Goal: Task Accomplishment & Management: Use online tool/utility

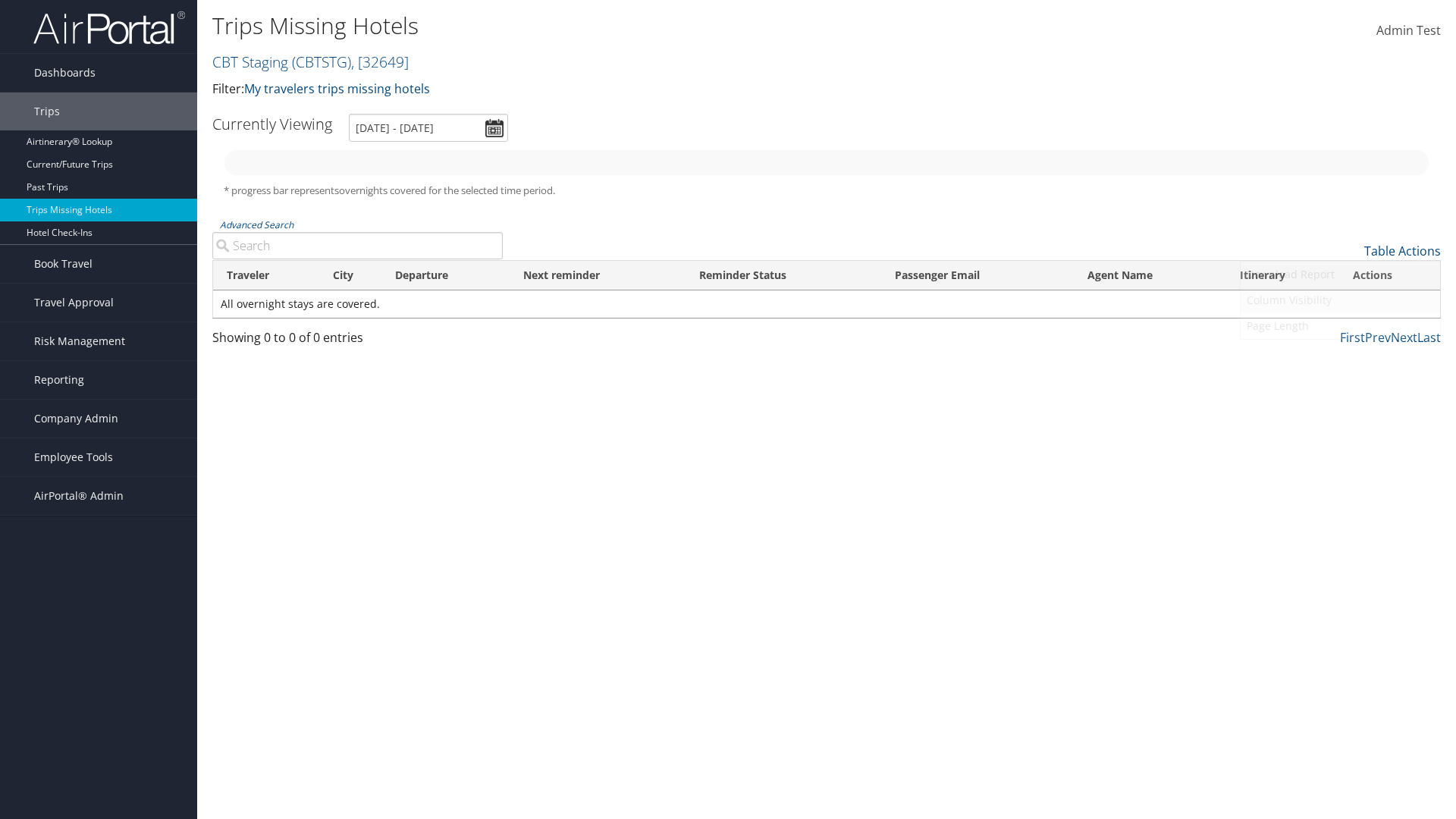
click at [1340, 300] on link "Column Visibility" at bounding box center [1341, 300] width 200 height 25
click at [1340, 431] on link "Agent Name" at bounding box center [1341, 431] width 200 height 25
click at [1340, 276] on link "Traveler" at bounding box center [1341, 276] width 200 height 25
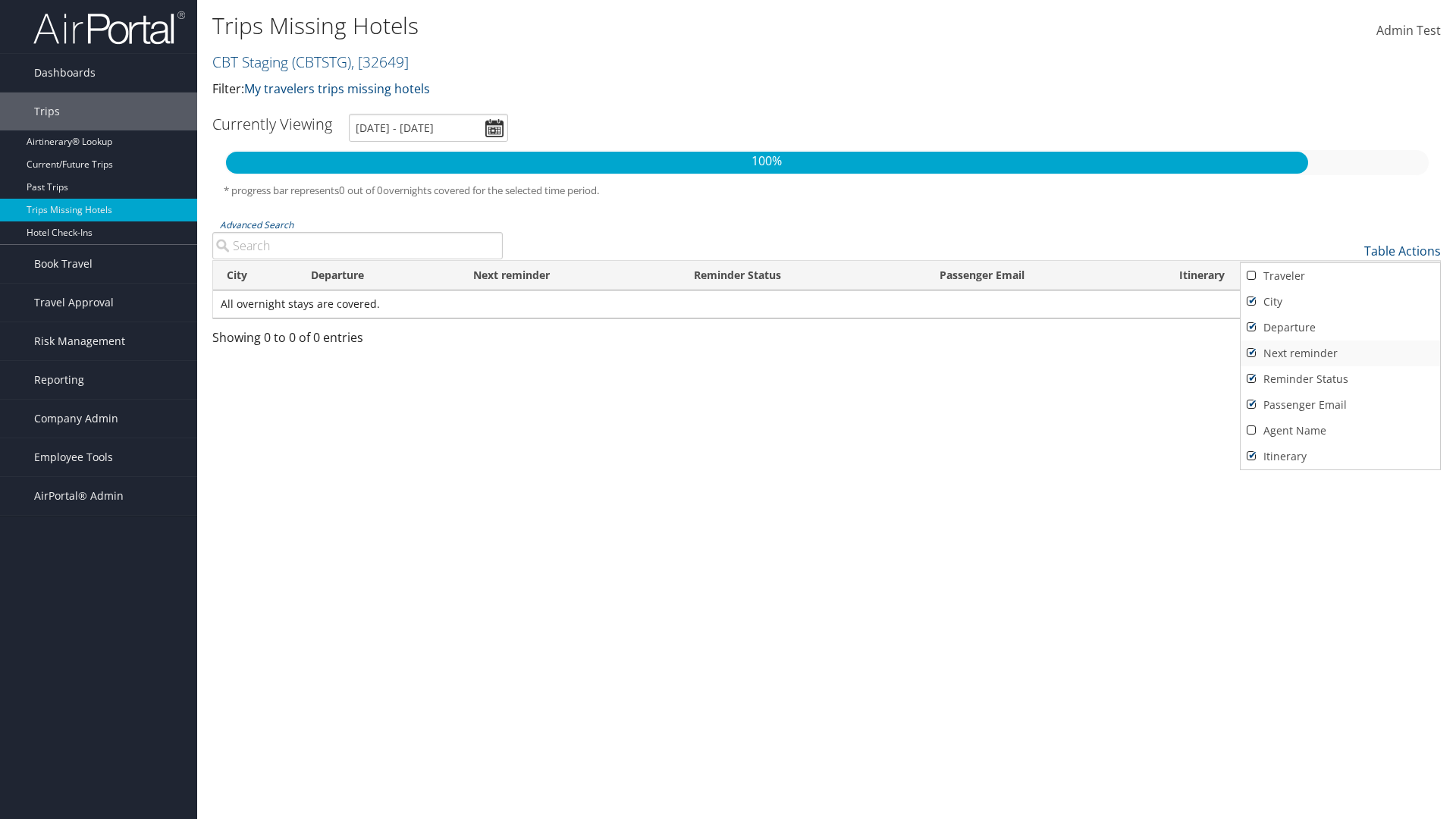
click at [1340, 302] on link "City" at bounding box center [1341, 302] width 200 height 25
click at [1340, 327] on link "Departure" at bounding box center [1341, 327] width 200 height 25
click at [1340, 354] on link "Next reminder" at bounding box center [1341, 354] width 200 height 25
click at [1340, 379] on link "Reminder Status" at bounding box center [1341, 379] width 200 height 25
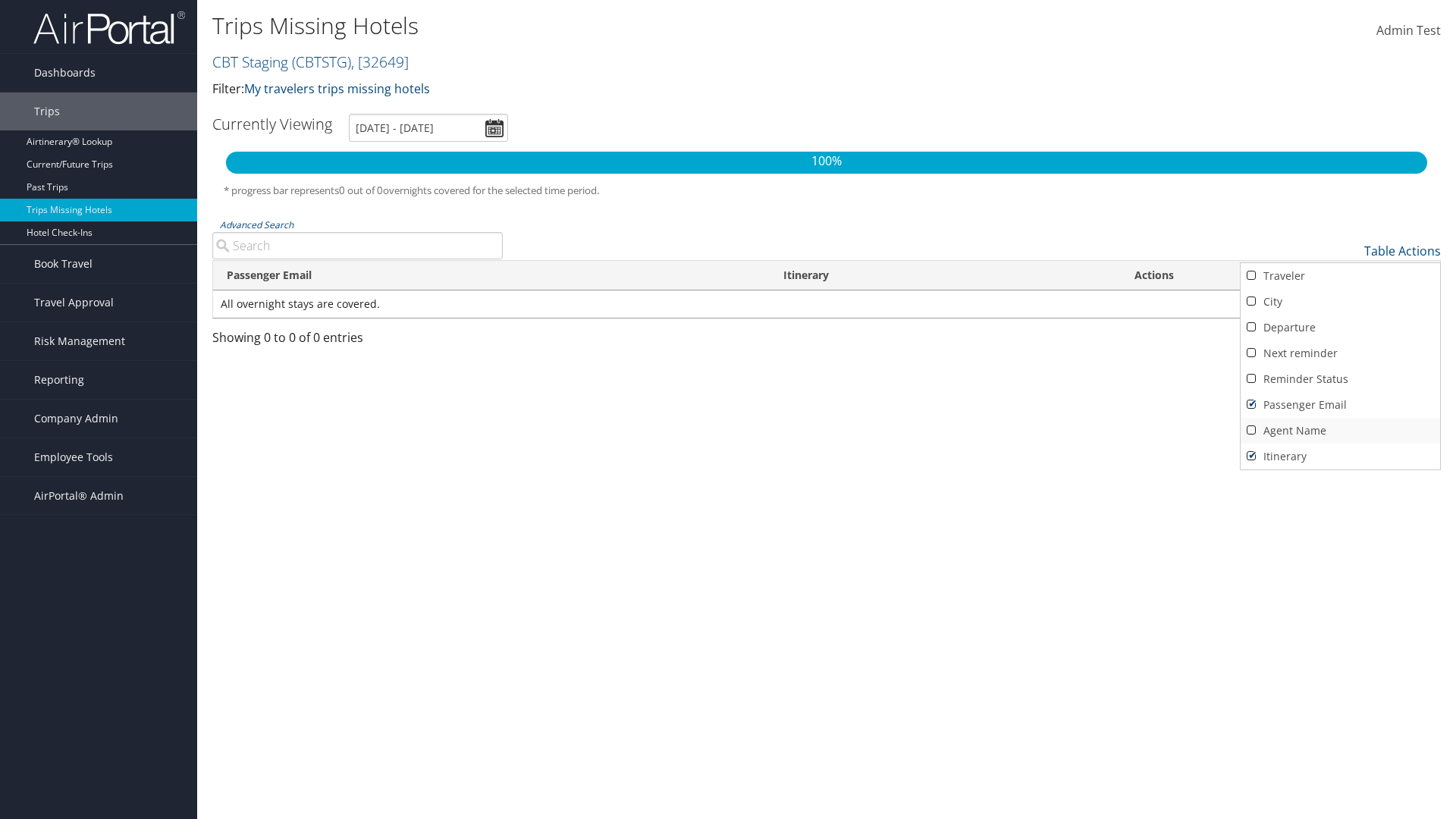
click at [1340, 405] on link "Passenger Email" at bounding box center [1341, 404] width 200 height 25
click at [1340, 431] on link "Agent Name" at bounding box center [1341, 431] width 200 height 25
click at [1340, 405] on link "Passenger Email" at bounding box center [1341, 404] width 200 height 25
click at [1340, 379] on link "Reminder Status" at bounding box center [1341, 379] width 200 height 25
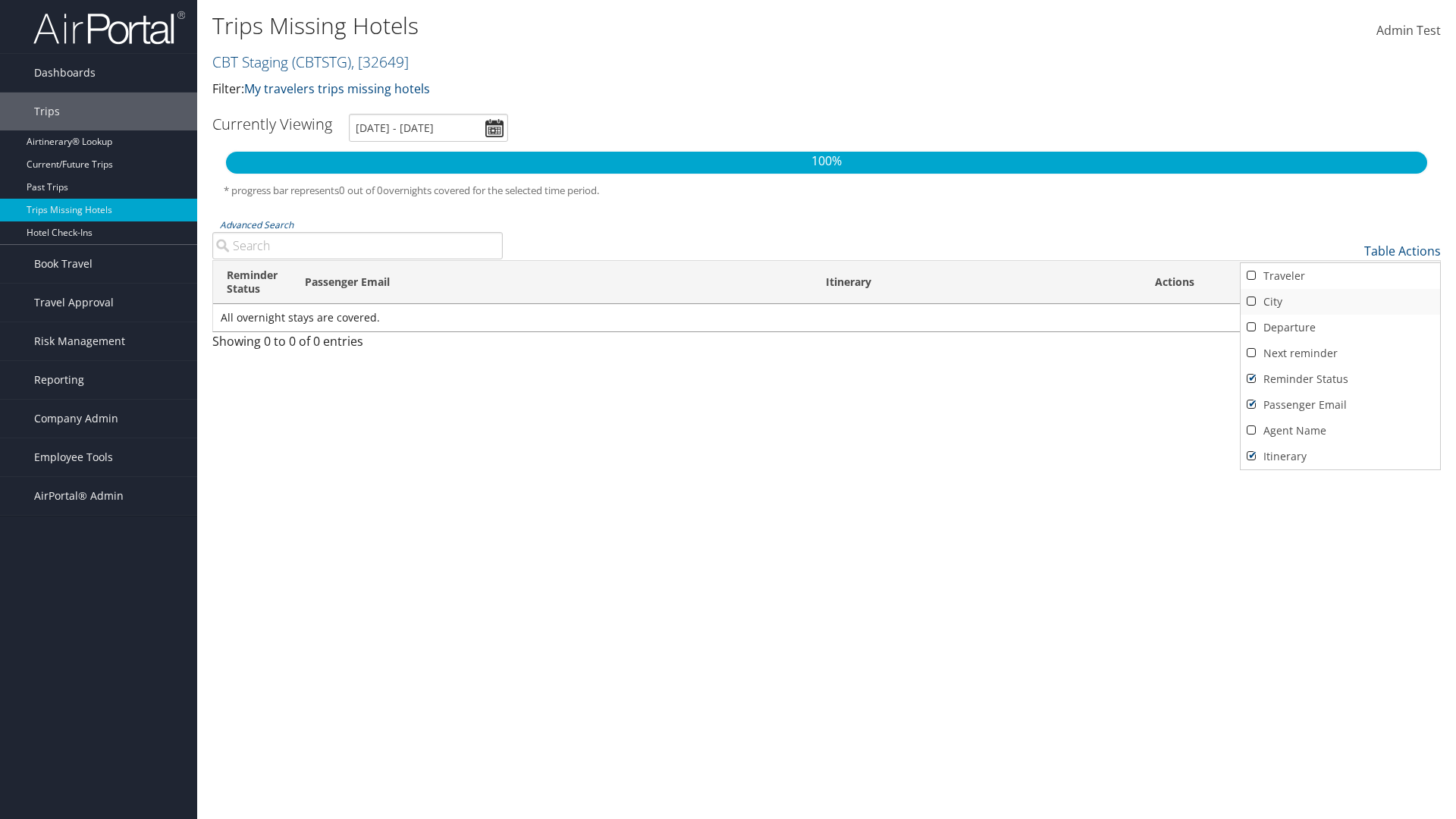
click at [1340, 354] on link "Next reminder" at bounding box center [1341, 354] width 200 height 25
click at [1340, 327] on link "Departure" at bounding box center [1341, 327] width 200 height 25
click at [1340, 302] on link "City" at bounding box center [1341, 302] width 200 height 25
click at [1340, 276] on link "Traveler" at bounding box center [1341, 276] width 200 height 25
click at [728, 410] on div at bounding box center [728, 410] width 1456 height 819
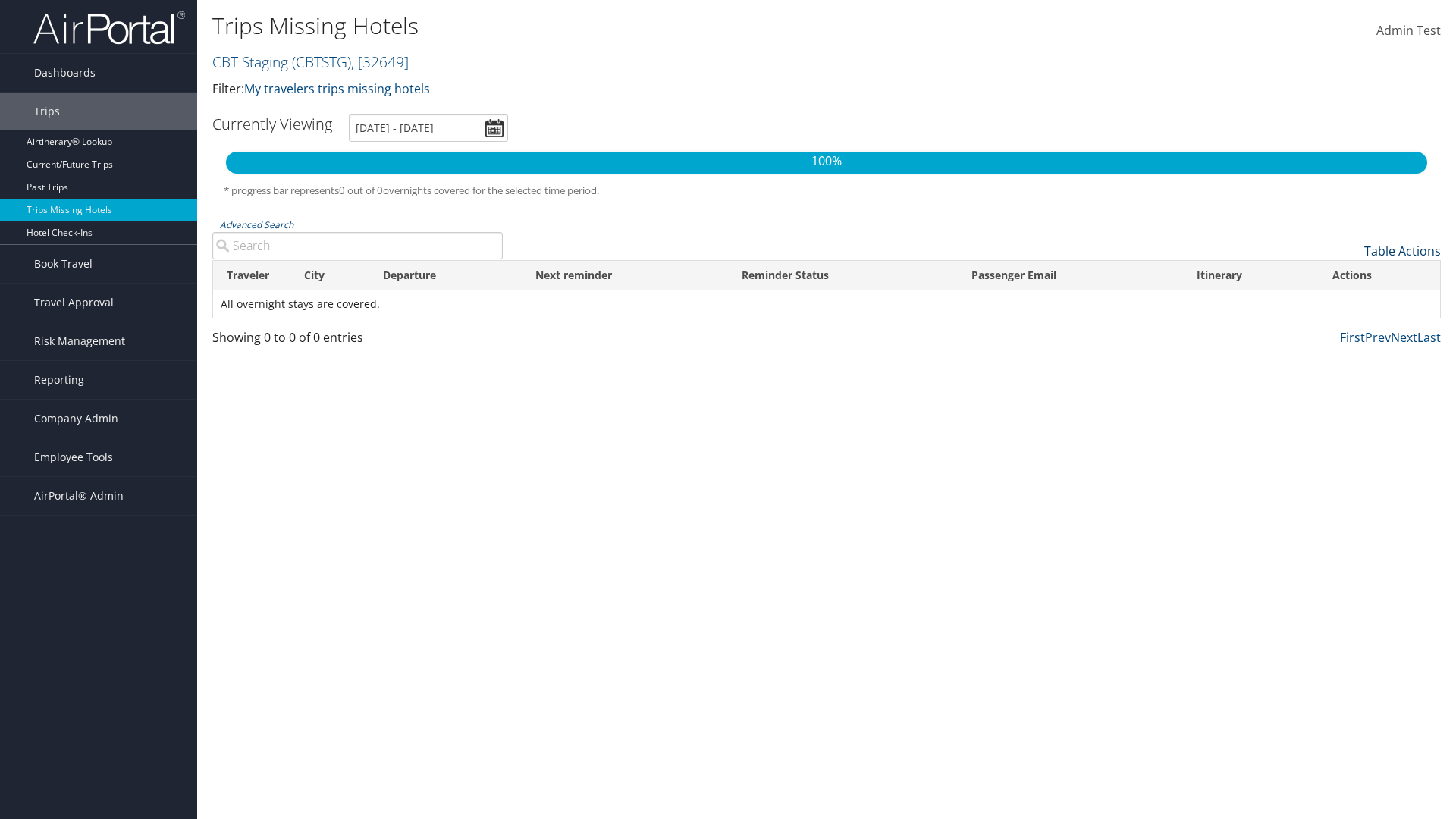
click at [1403, 251] on link "Table Actions" at bounding box center [1403, 251] width 77 height 17
click at [1340, 327] on link "50" at bounding box center [1341, 327] width 200 height 25
click at [1403, 251] on link "Table Actions" at bounding box center [1403, 251] width 77 height 17
click at [1340, 354] on link "100" at bounding box center [1341, 354] width 200 height 25
